Goal: Transaction & Acquisition: Purchase product/service

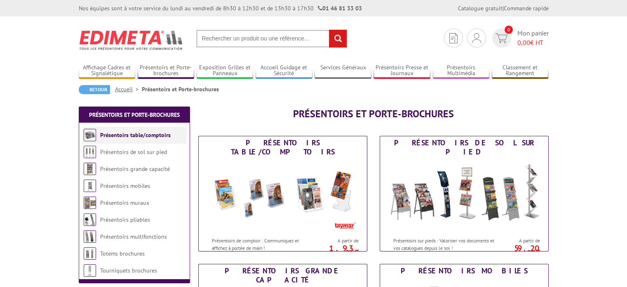
click at [110, 136] on link "Présentoirs table/comptoirs" at bounding box center [135, 134] width 71 height 7
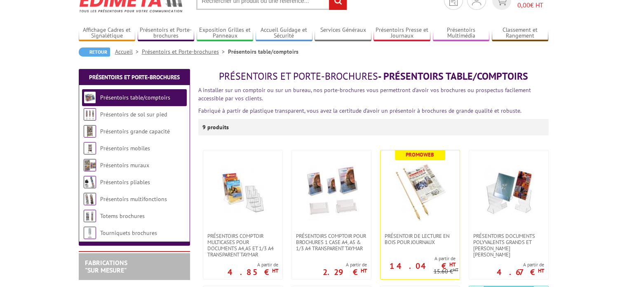
scroll to position [82, 0]
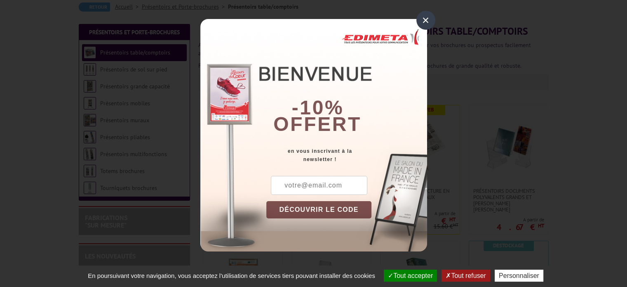
click at [425, 21] on div "×" at bounding box center [425, 20] width 19 height 19
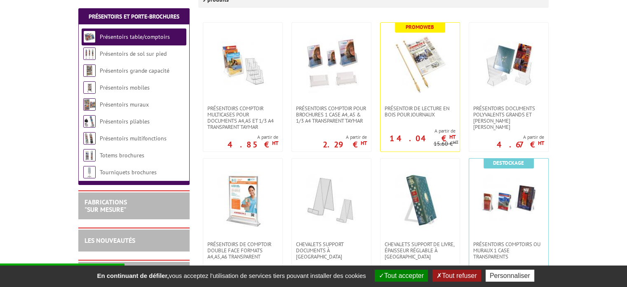
scroll to position [247, 0]
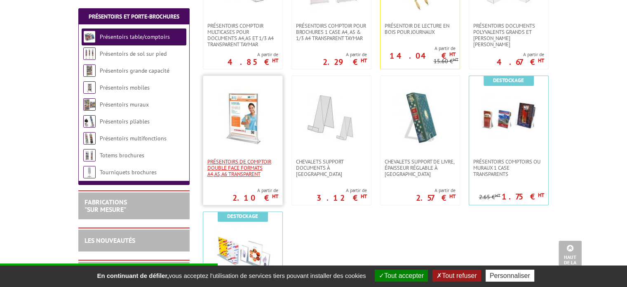
click at [229, 163] on span "PRÉSENTOIRS DE COMPTOIR DOUBLE FACE FORMATS A4,A5,A6 TRANSPARENT" at bounding box center [242, 167] width 71 height 19
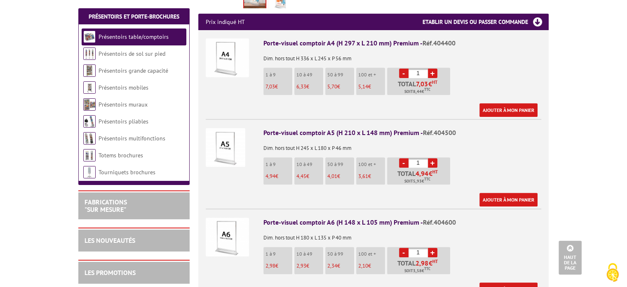
scroll to position [289, 0]
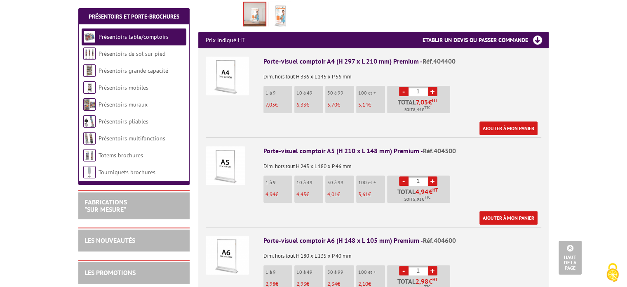
click at [432, 176] on link "+" at bounding box center [432, 180] width 9 height 9
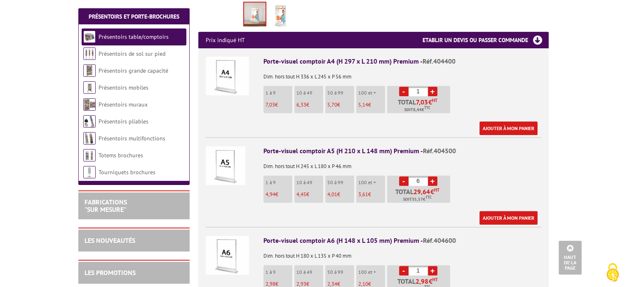
click at [432, 176] on link "+" at bounding box center [432, 180] width 9 height 9
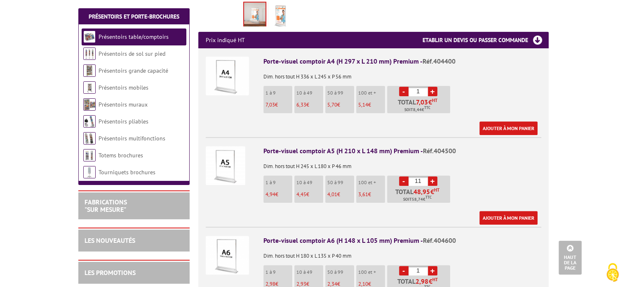
click at [432, 176] on link "+" at bounding box center [432, 180] width 9 height 9
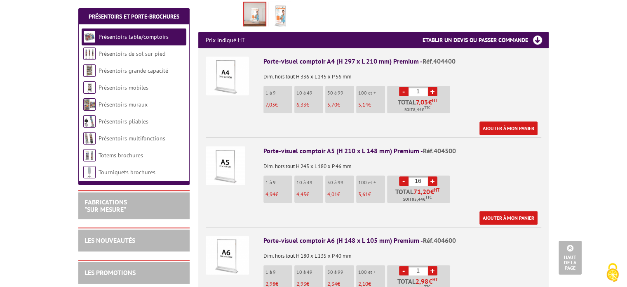
click at [432, 176] on link "+" at bounding box center [432, 180] width 9 height 9
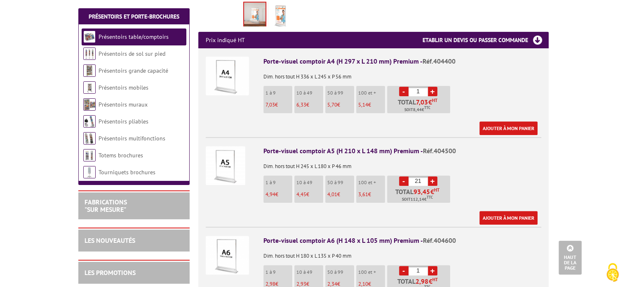
click at [432, 176] on link "+" at bounding box center [432, 180] width 9 height 9
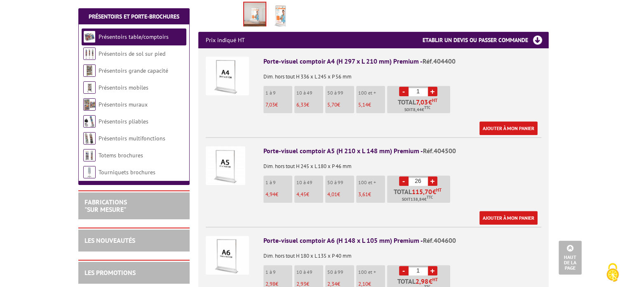
click at [432, 176] on link "+" at bounding box center [432, 180] width 9 height 9
type input "30"
